Goal: Navigation & Orientation: Find specific page/section

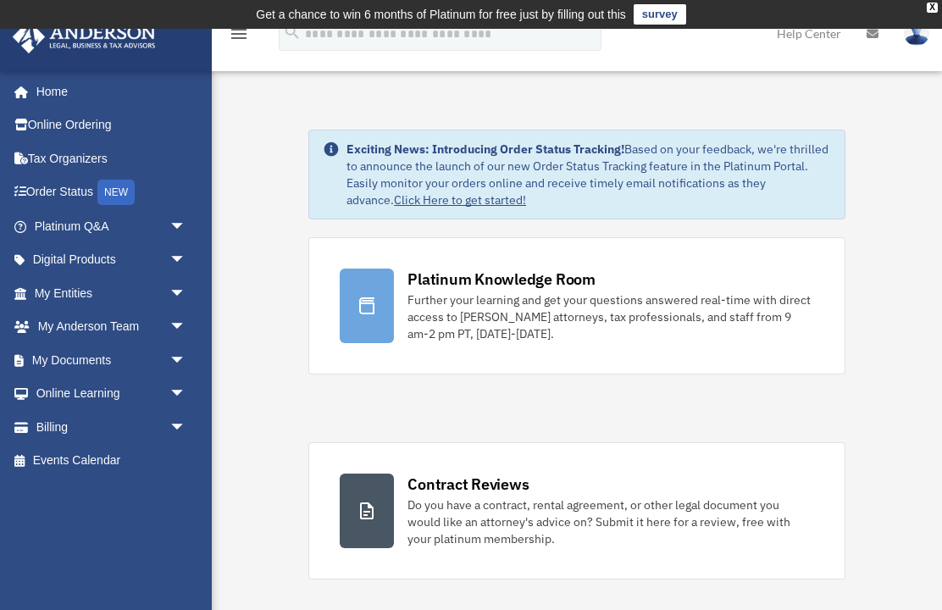
click at [38, 290] on link "My Entities arrow_drop_down" at bounding box center [112, 293] width 200 height 34
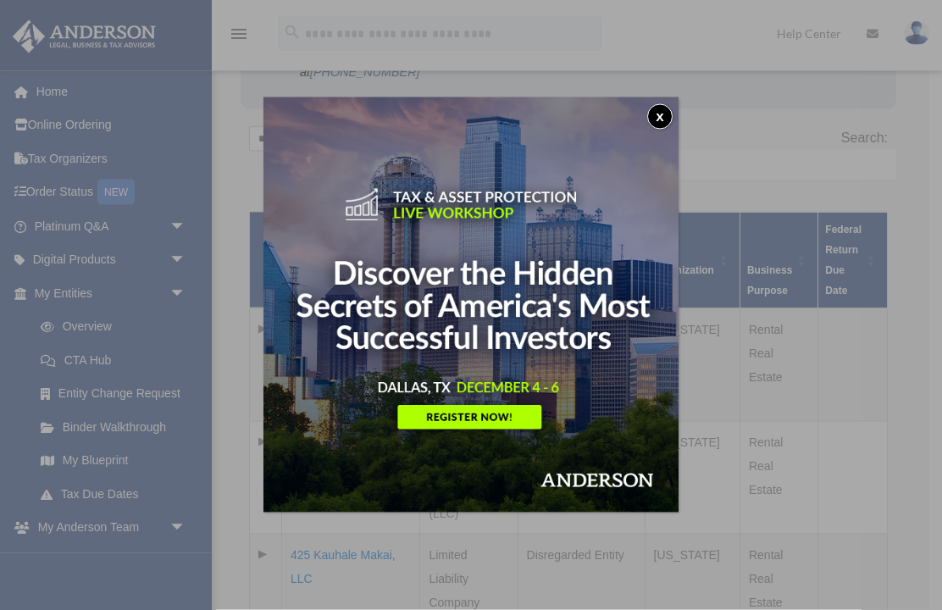
scroll to position [300, 0]
click at [660, 123] on button "x" at bounding box center [659, 116] width 25 height 25
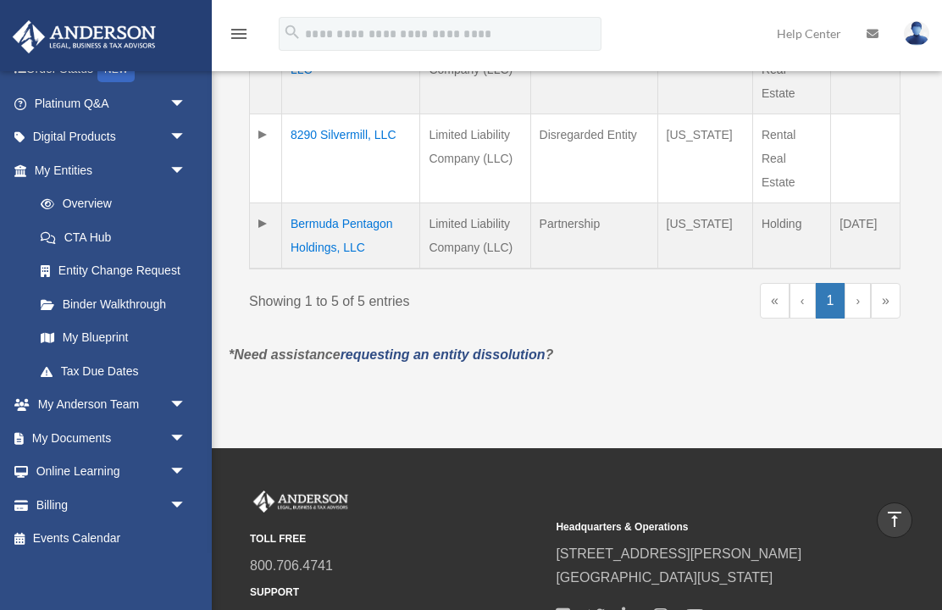
scroll to position [121, 0]
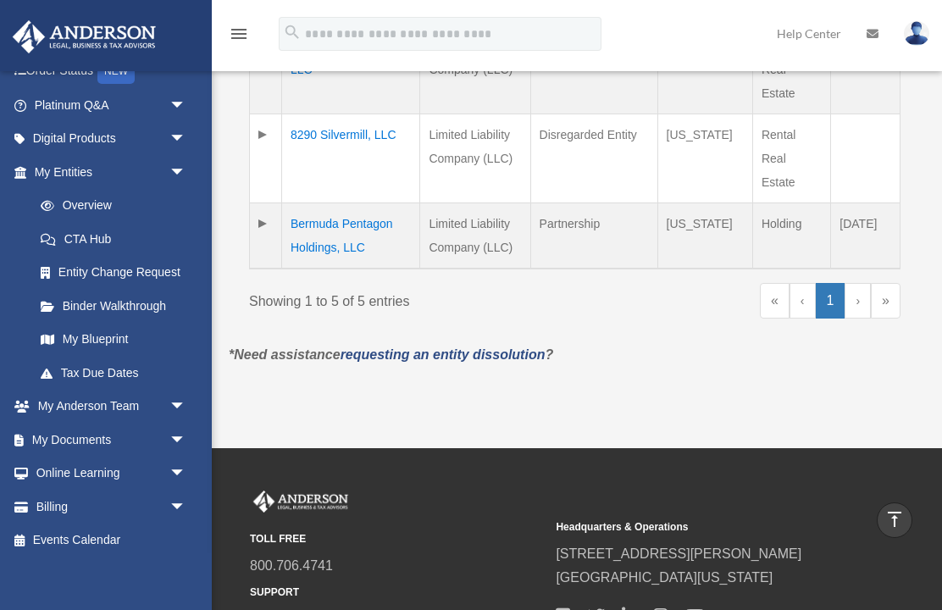
click at [180, 439] on span "arrow_drop_down" at bounding box center [186, 440] width 34 height 35
click at [69, 504] on link "Meeting Minutes" at bounding box center [118, 506] width 188 height 34
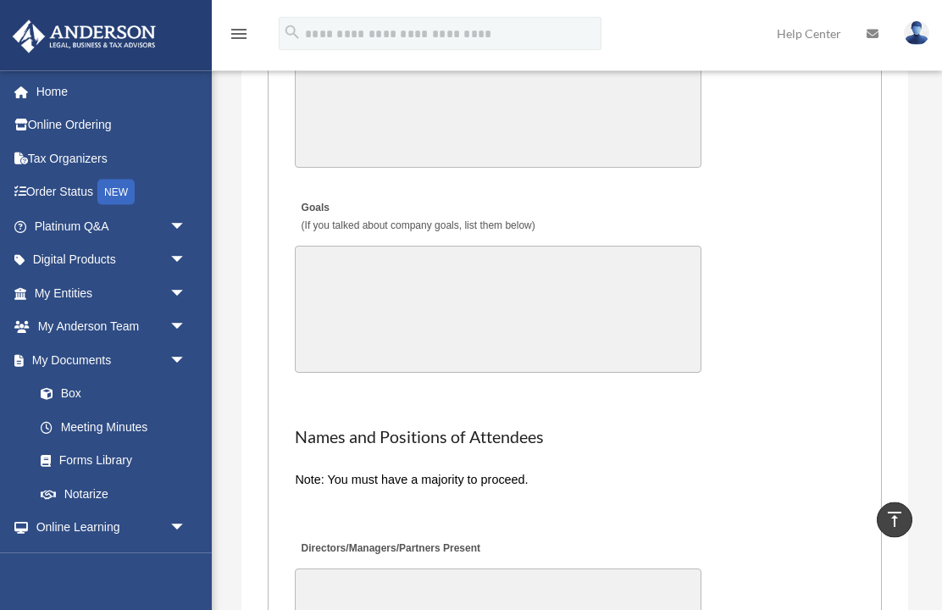
scroll to position [3510, 0]
click at [76, 294] on link "My Entities arrow_drop_down" at bounding box center [112, 293] width 200 height 34
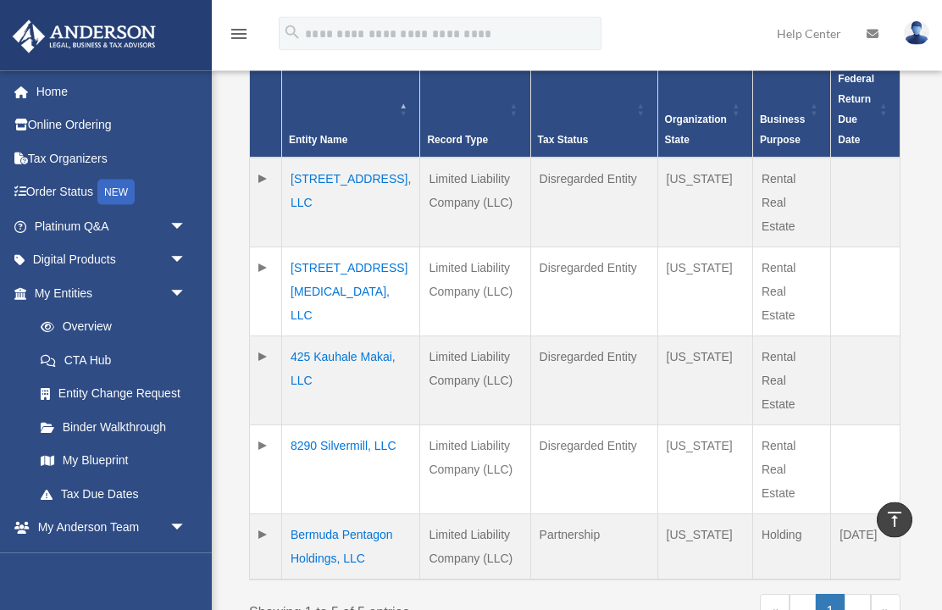
scroll to position [448, 0]
click at [313, 194] on td "1334 Hampton Park Lane, LLC" at bounding box center [351, 202] width 138 height 90
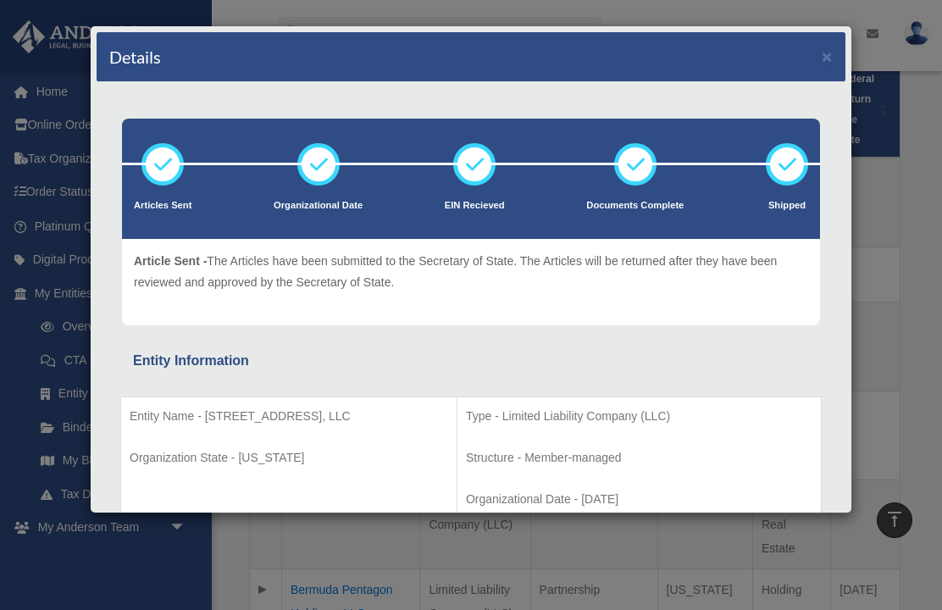
scroll to position [0, 0]
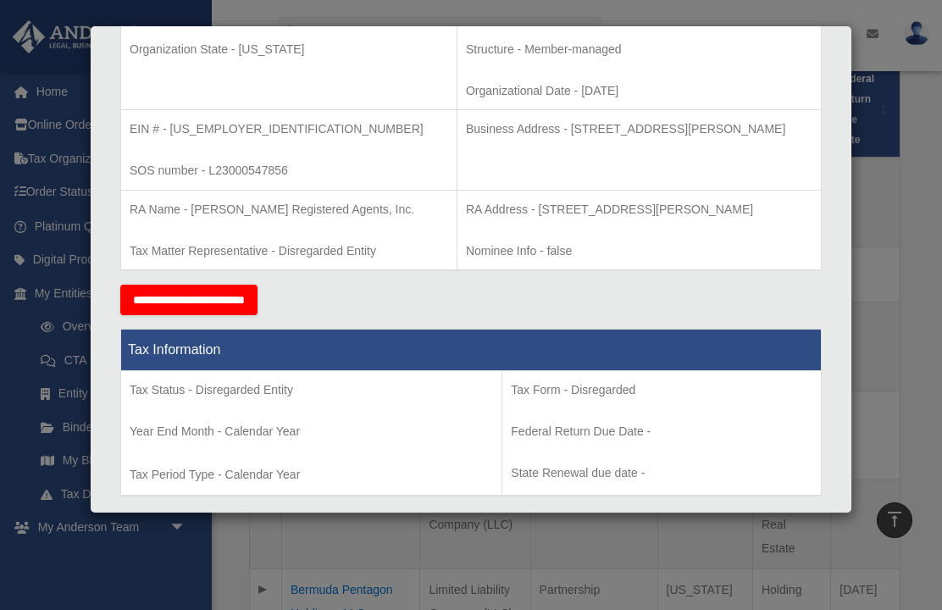
click at [904, 195] on div "Details × Articles Sent Organizational Date" at bounding box center [471, 305] width 942 height 610
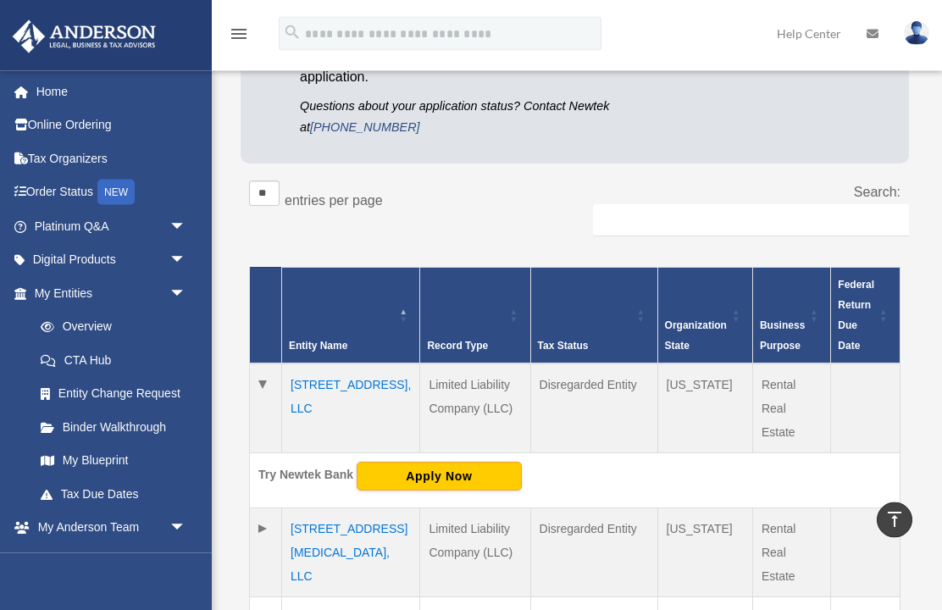
scroll to position [240, 0]
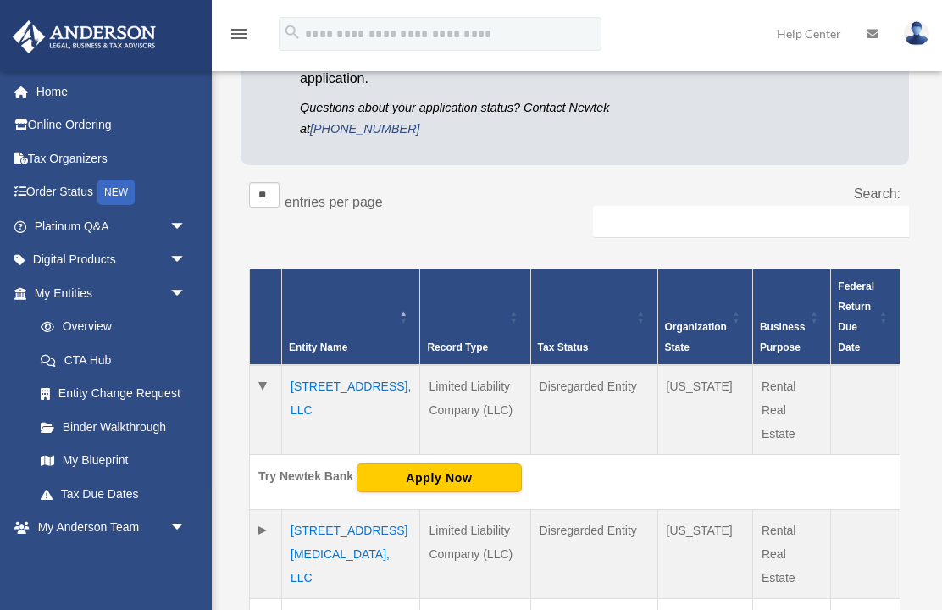
click at [316, 402] on td "1334 Hampton Park Lane, LLC" at bounding box center [351, 410] width 138 height 90
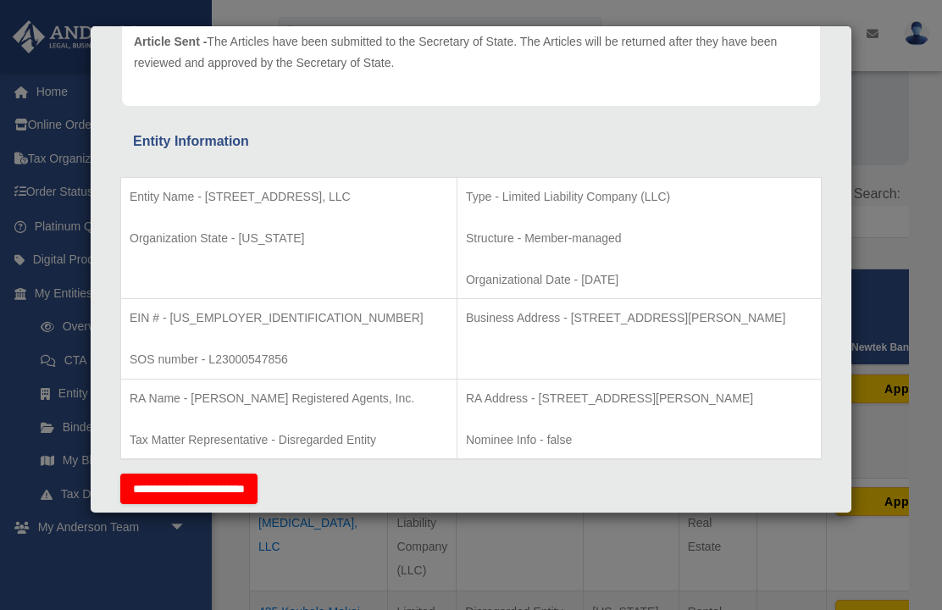
scroll to position [0, 0]
